Goal: Find specific page/section: Find specific page/section

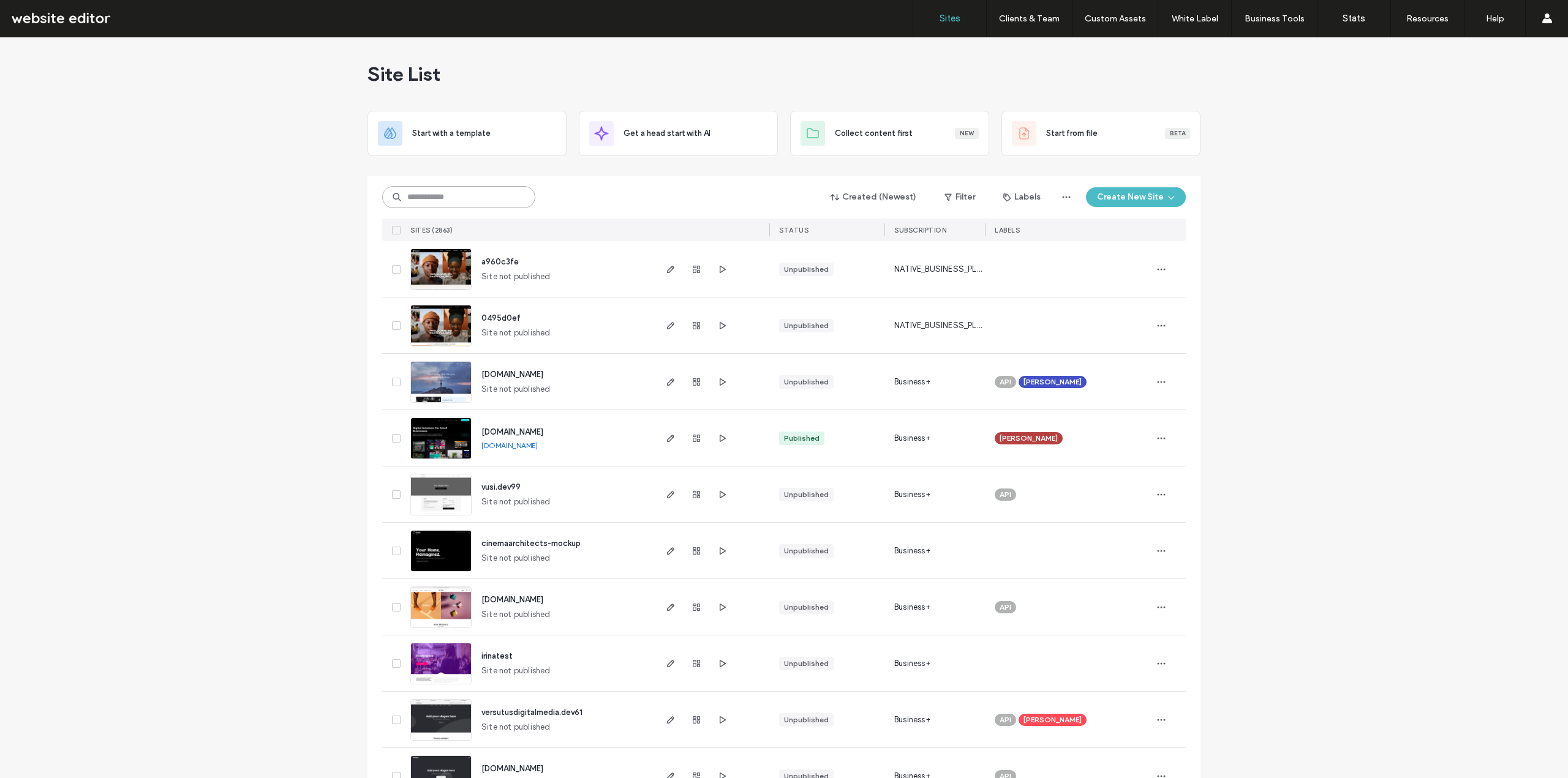
click at [472, 199] on input at bounding box center [459, 197] width 153 height 22
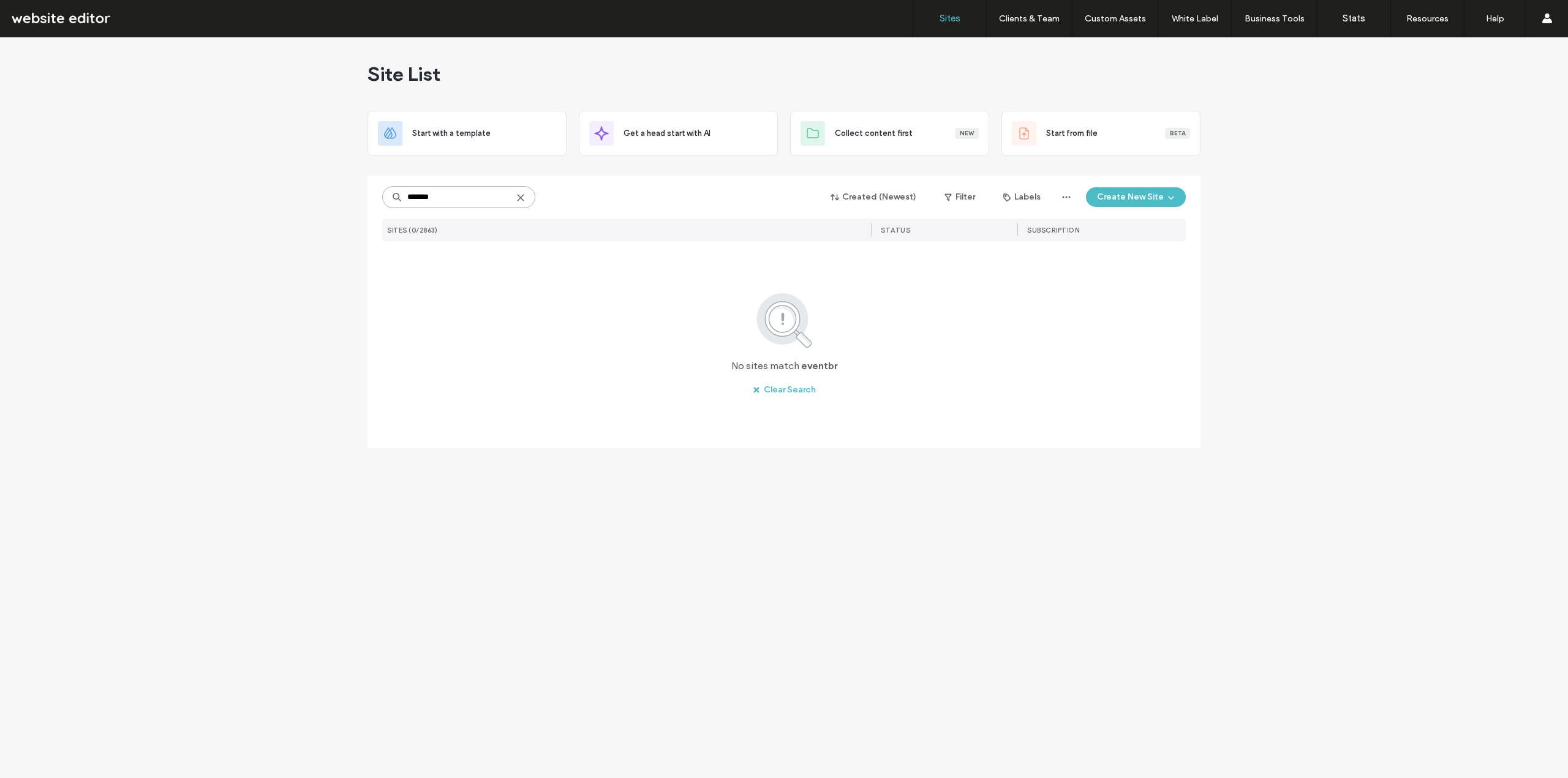
click at [441, 203] on input "*******" at bounding box center [459, 197] width 153 height 22
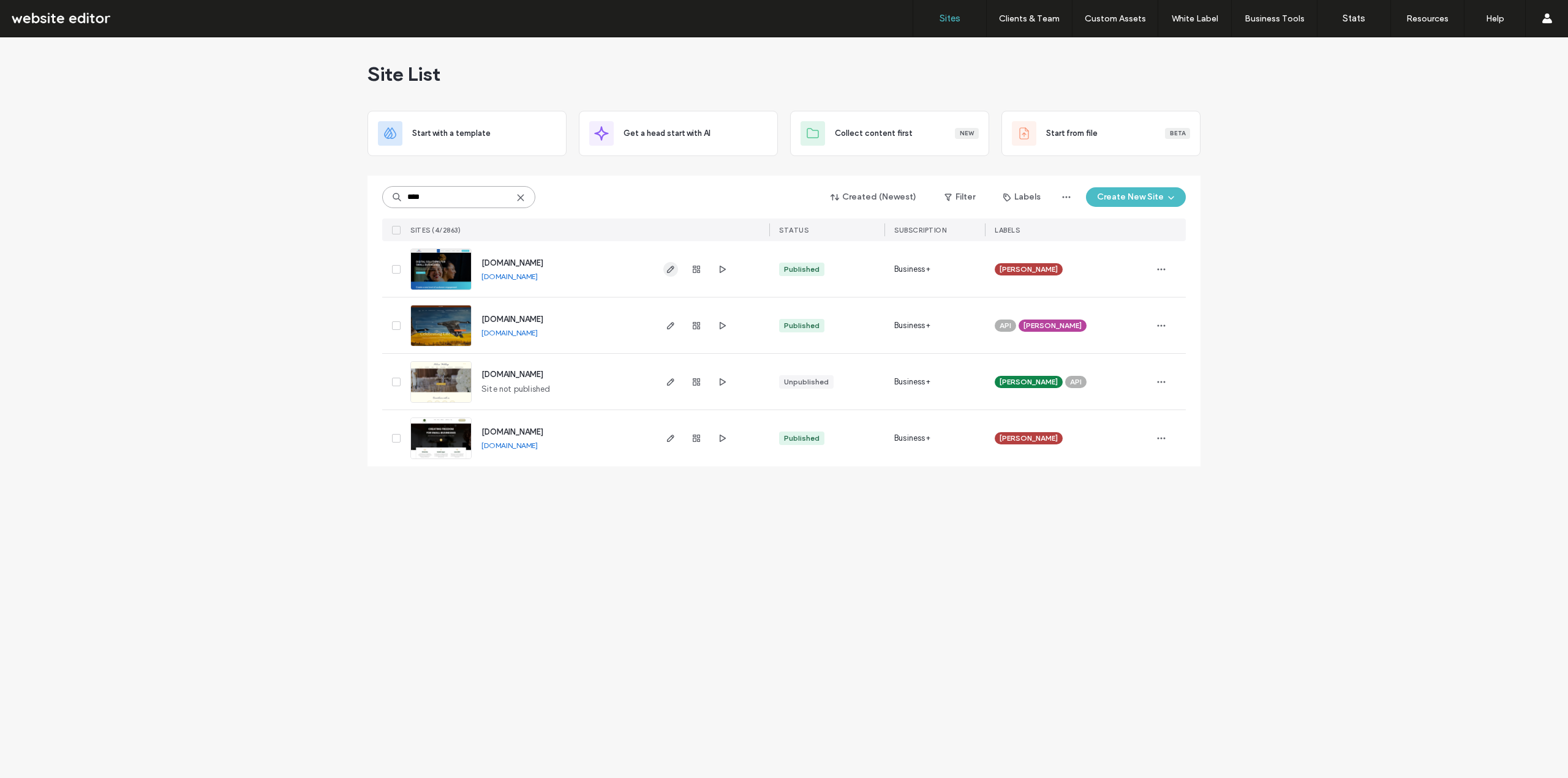
type input "****"
click at [669, 270] on icon "button" at bounding box center [670, 269] width 10 height 10
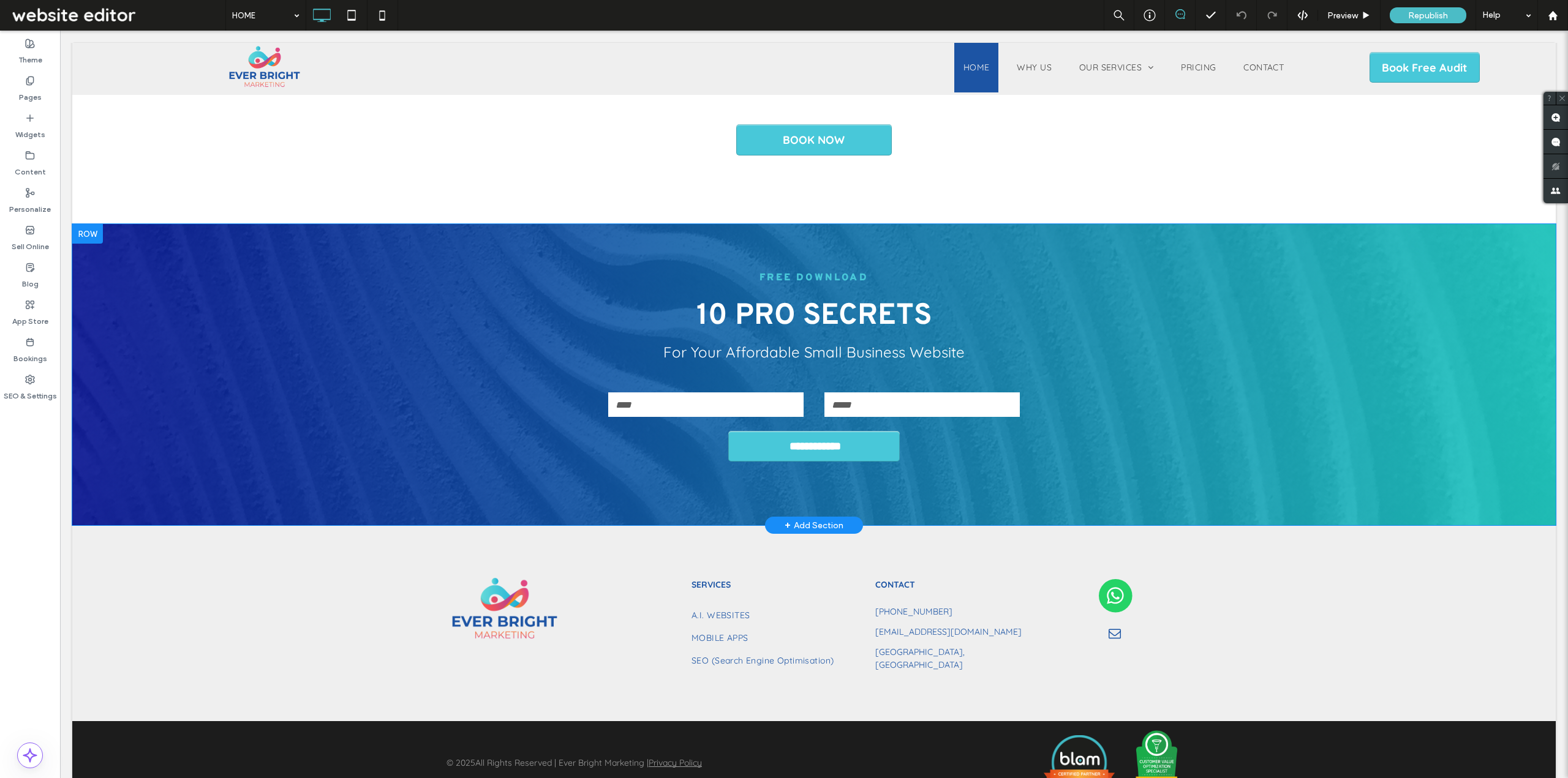
scroll to position [2457, 0]
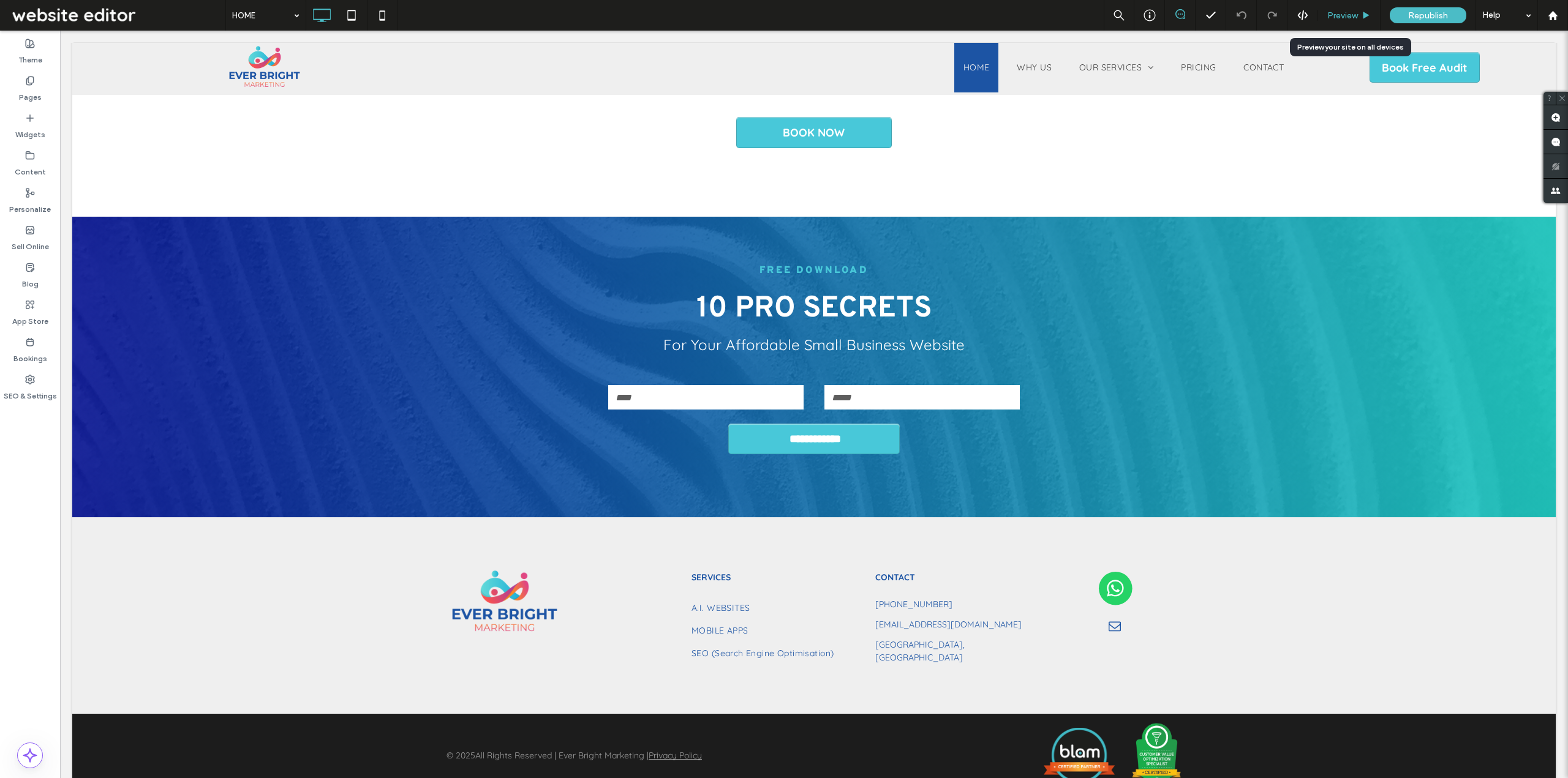
click at [1339, 13] on span "Preview" at bounding box center [1342, 16] width 30 height 11
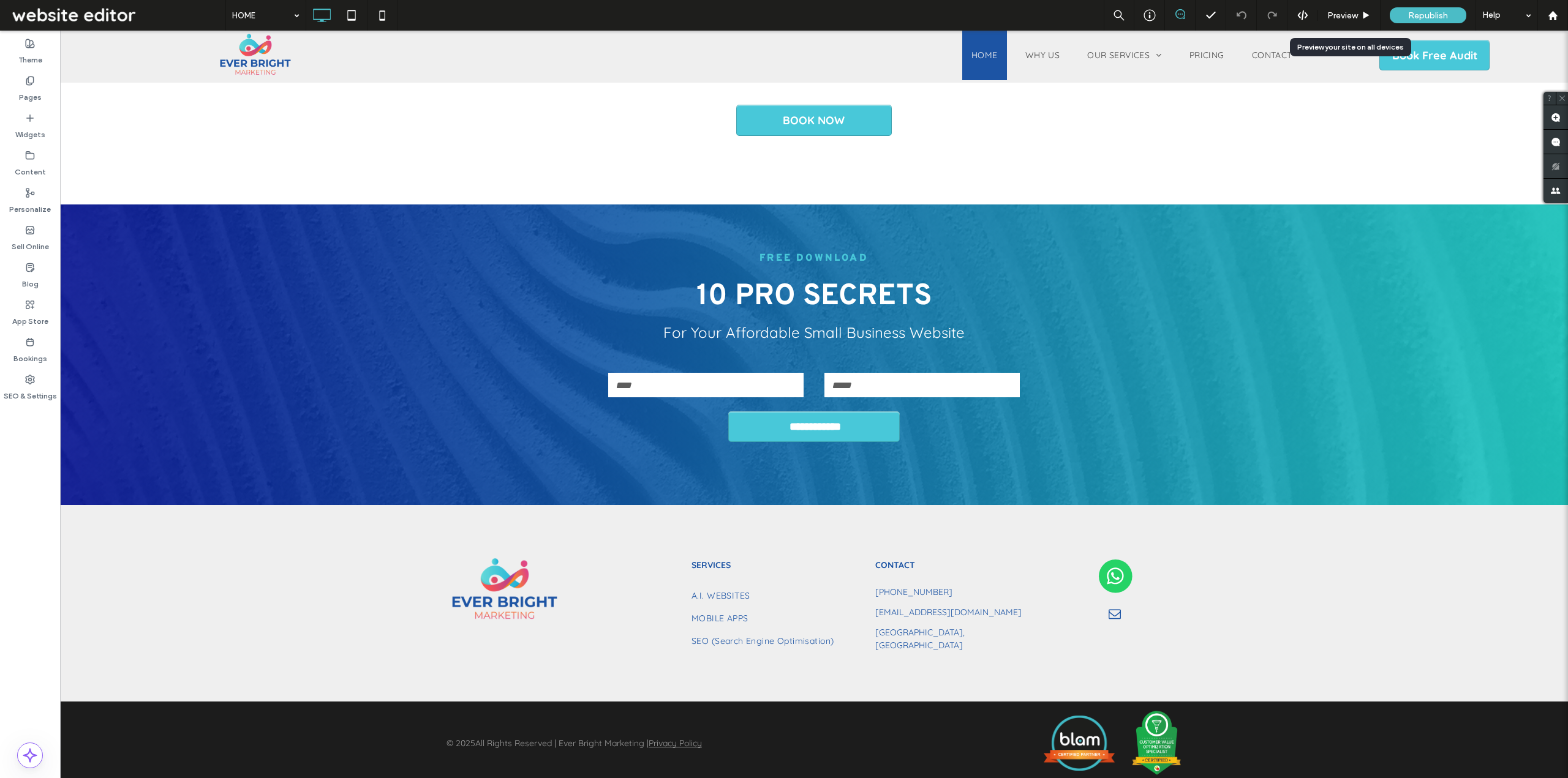
scroll to position [2432, 0]
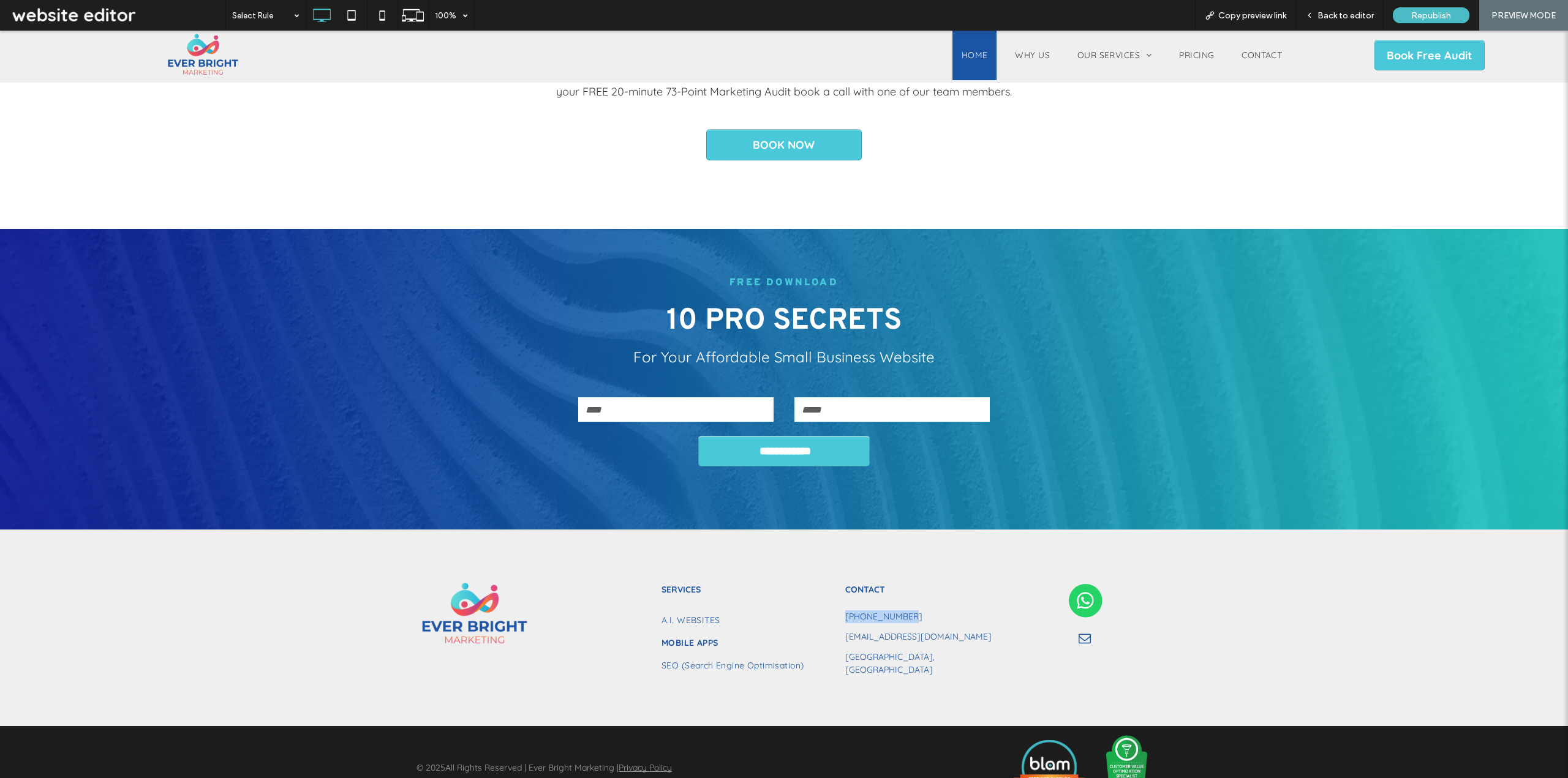
drag, startPoint x: 912, startPoint y: 588, endPoint x: 804, endPoint y: 612, distance: 110.6
click at [839, 588] on div "Click To Paste SERVICES A.I. WEBSITES MOBILE APPS SEO (Search Engine Optimisati…" at bounding box center [783, 627] width 735 height 100
copy div "MOBILE APPS SEO (Search Engine Optimisation) Click To Paste CONTACT +4474244776…"
drag, startPoint x: 915, startPoint y: 646, endPoint x: 915, endPoint y: 637, distance: 9.0
click at [916, 645] on div "CONTACT +447424477659 info@everbrightmarketing.co.uk Derbyshire, UK Click To Pa…" at bounding box center [937, 627] width 184 height 100
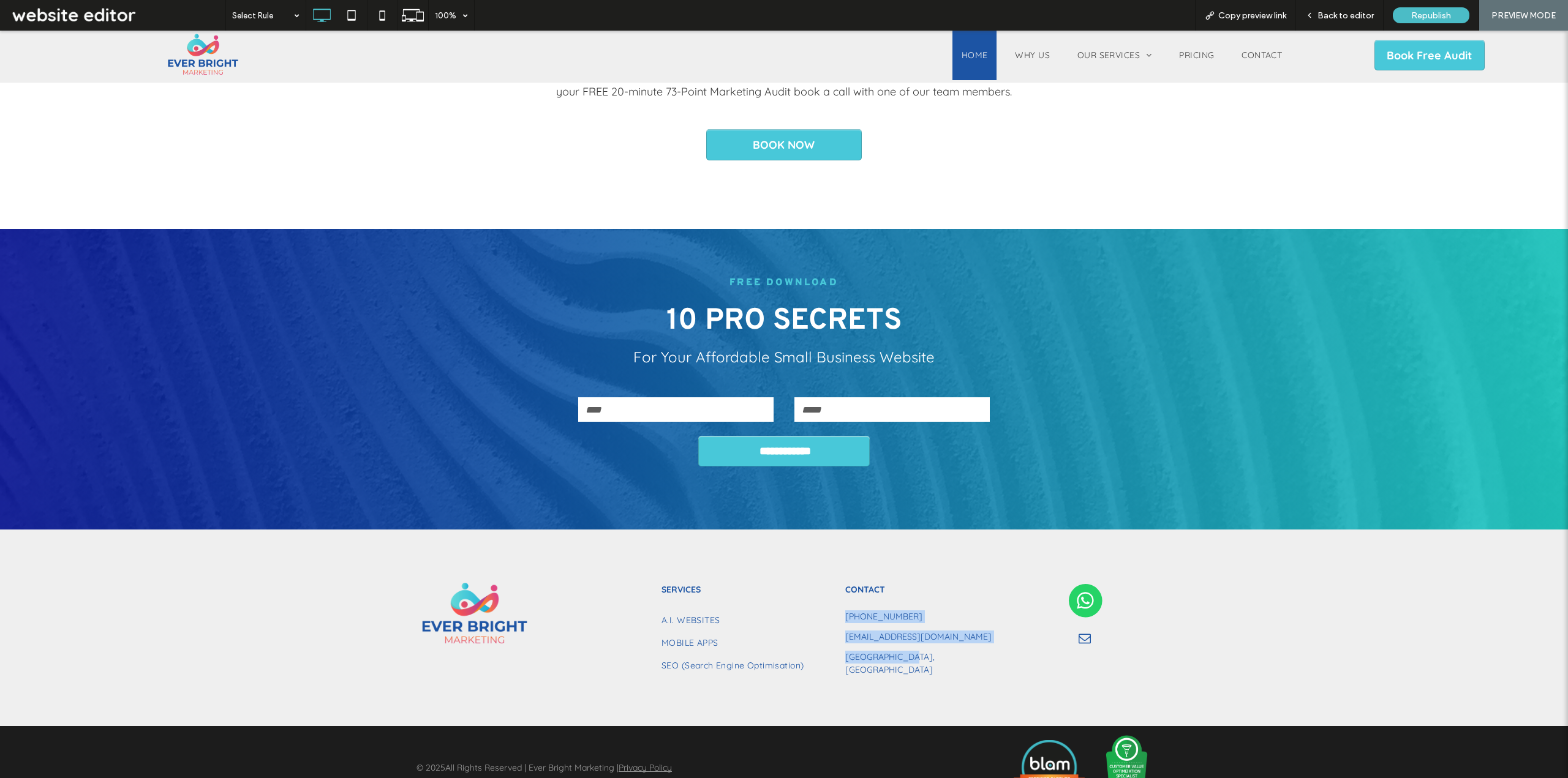
drag, startPoint x: 881, startPoint y: 610, endPoint x: 843, endPoint y: 589, distance: 43.4
click at [845, 589] on div "CONTACT +447424477659 info@everbrightmarketing.co.uk Derbyshire, UK Click To Pa…" at bounding box center [937, 627] width 184 height 100
copy div "+447424477659 info@everbrightmarketing.co.uk Derbyshire, UK"
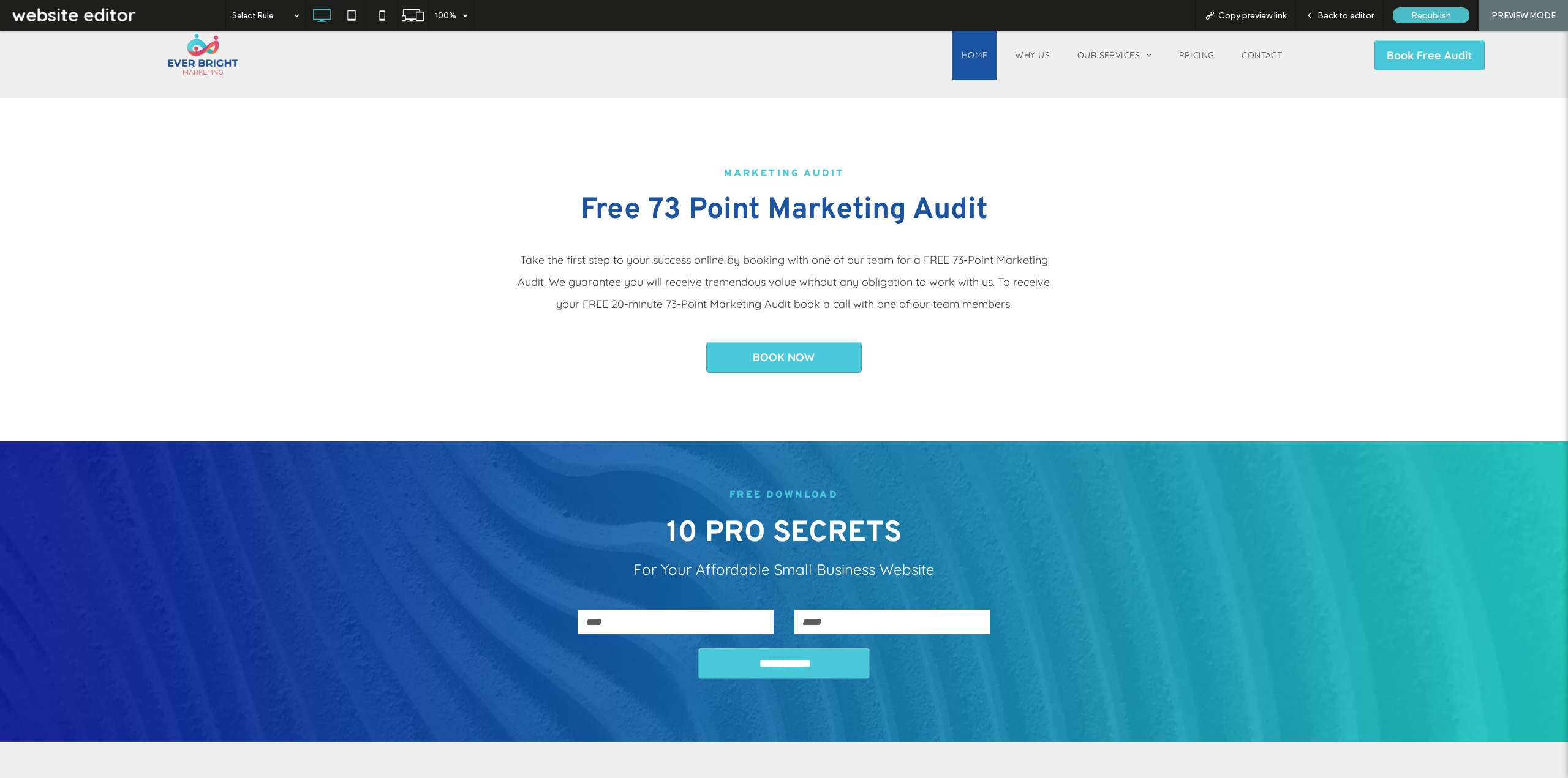
scroll to position [2187, 0]
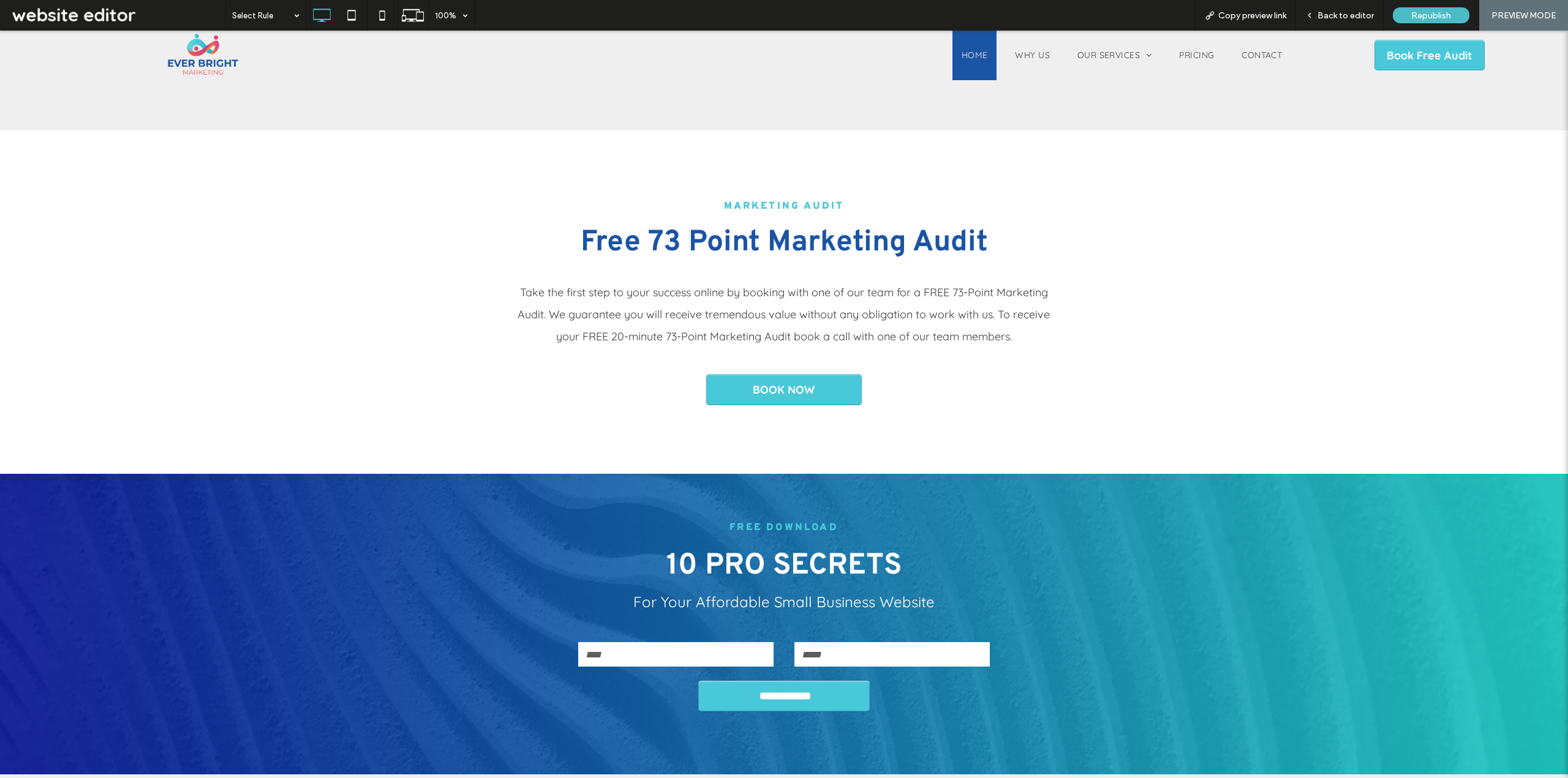
click at [452, 223] on h2 "Free 73 Point Marketing Audit" at bounding box center [783, 243] width 735 height 44
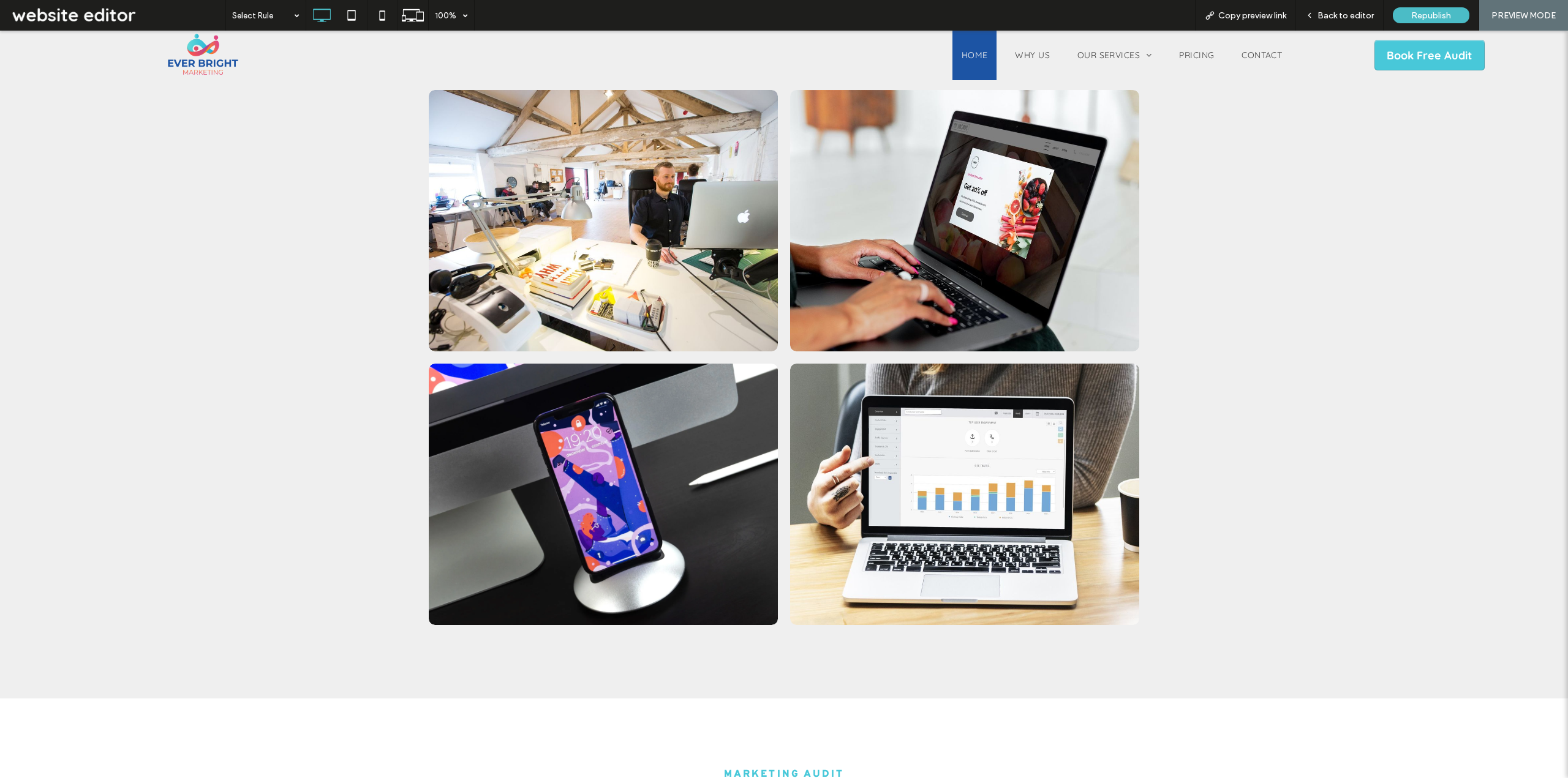
scroll to position [1575, 0]
